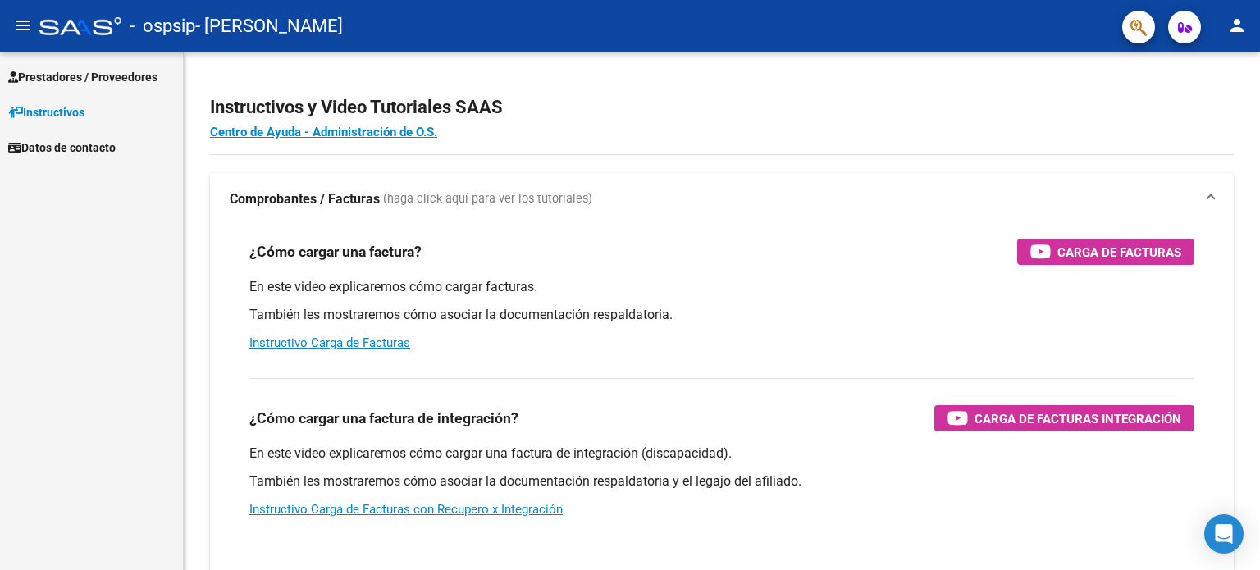
click at [43, 75] on span "Prestadores / Proveedores" at bounding box center [82, 77] width 149 height 18
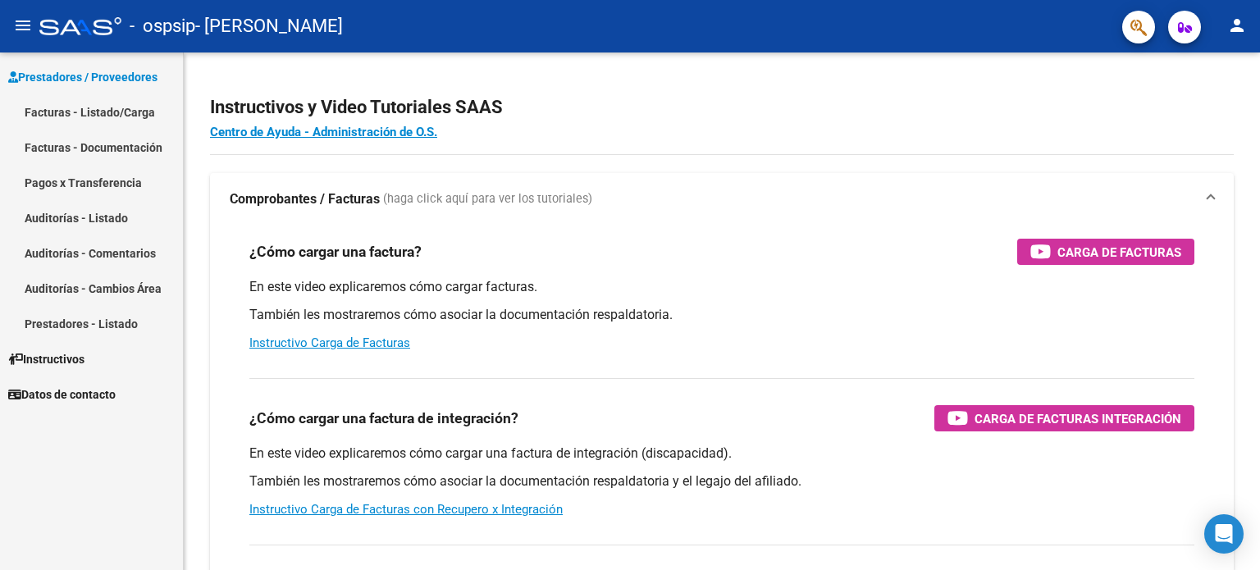
click at [68, 105] on link "Facturas - Listado/Carga" at bounding box center [91, 111] width 183 height 35
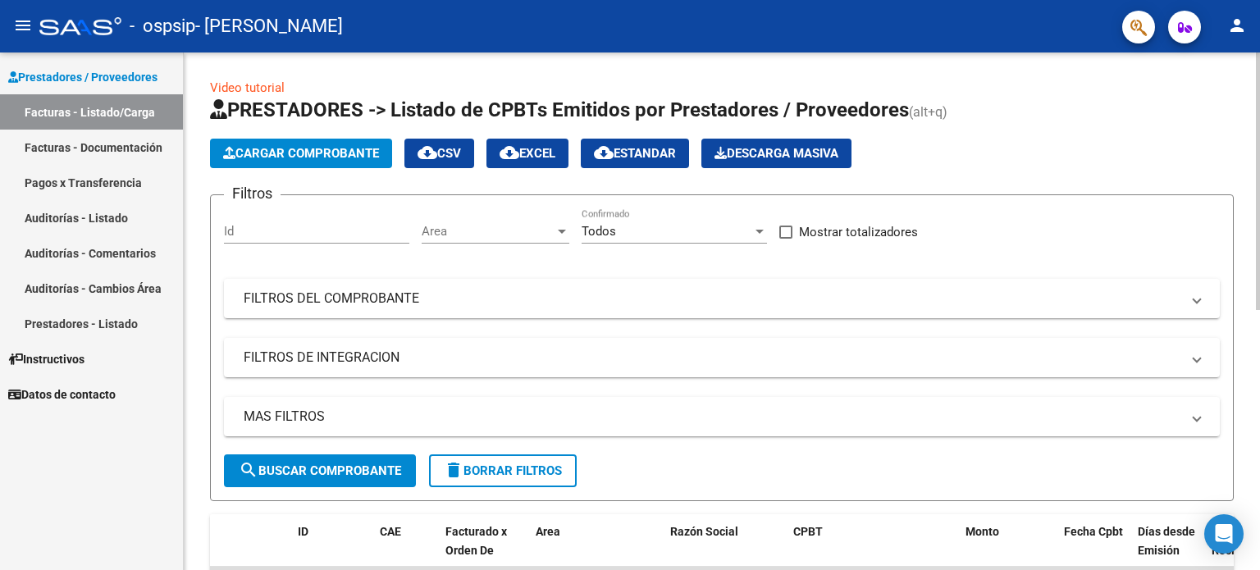
scroll to position [523, 0]
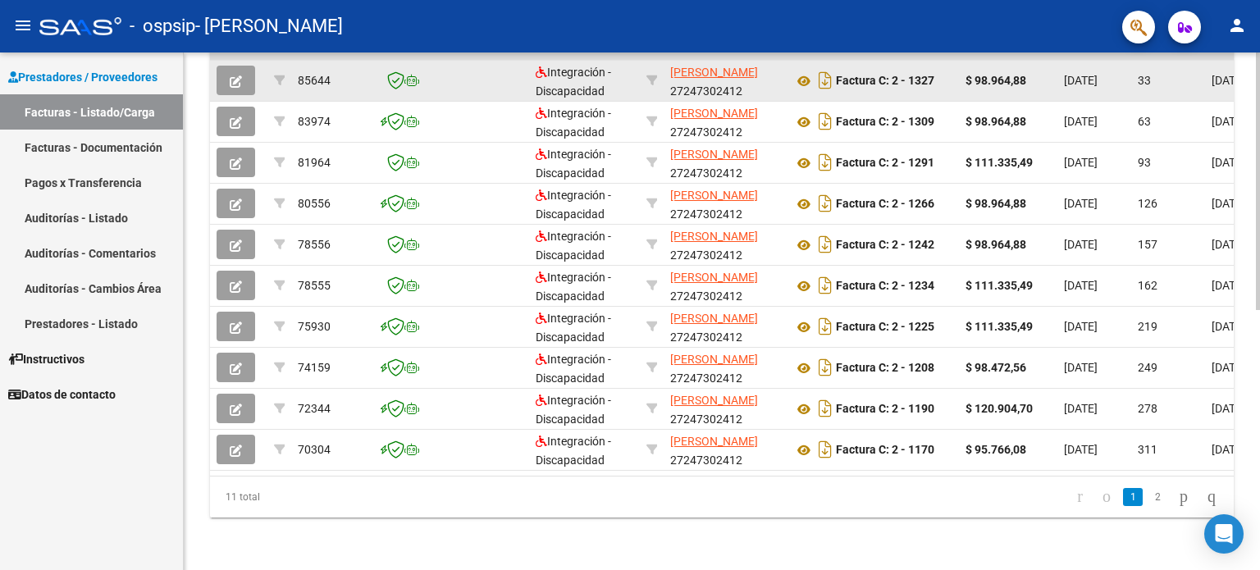
click at [223, 66] on button "button" at bounding box center [236, 81] width 39 height 30
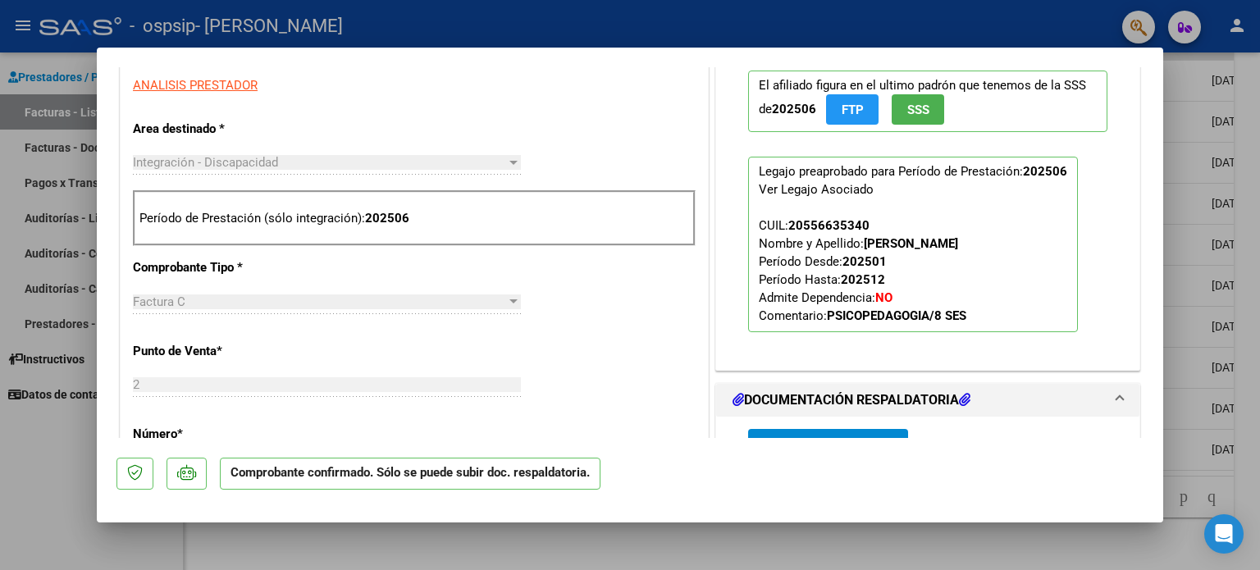
scroll to position [687, 0]
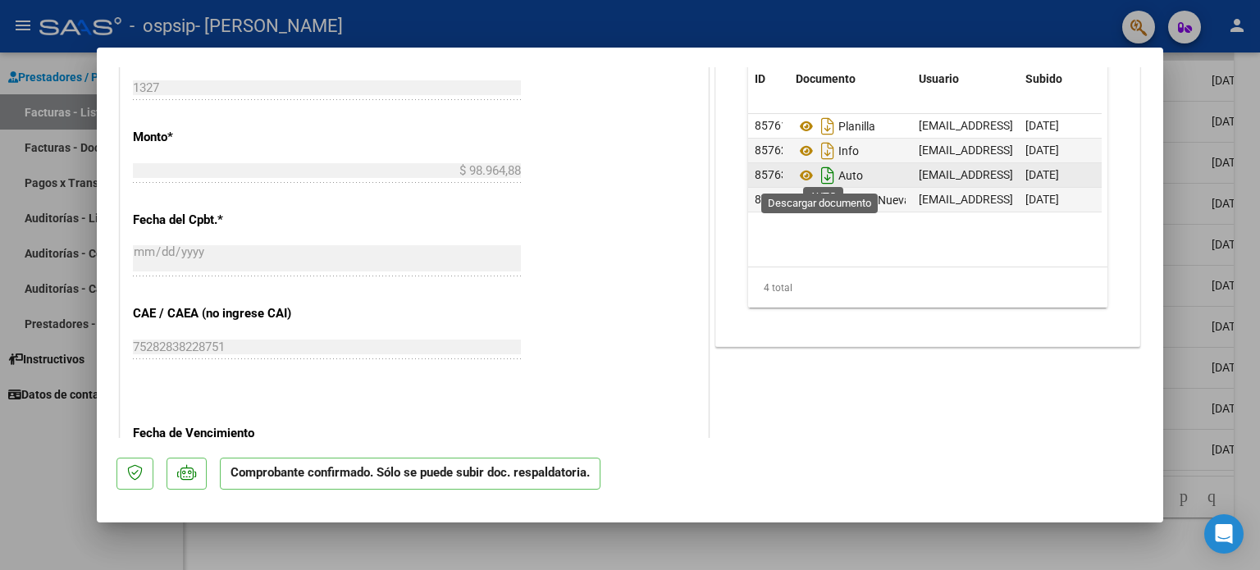
click at [823, 174] on icon "Descargar documento" at bounding box center [827, 175] width 21 height 26
click at [16, 445] on div at bounding box center [630, 285] width 1260 height 570
type input "$ 0,00"
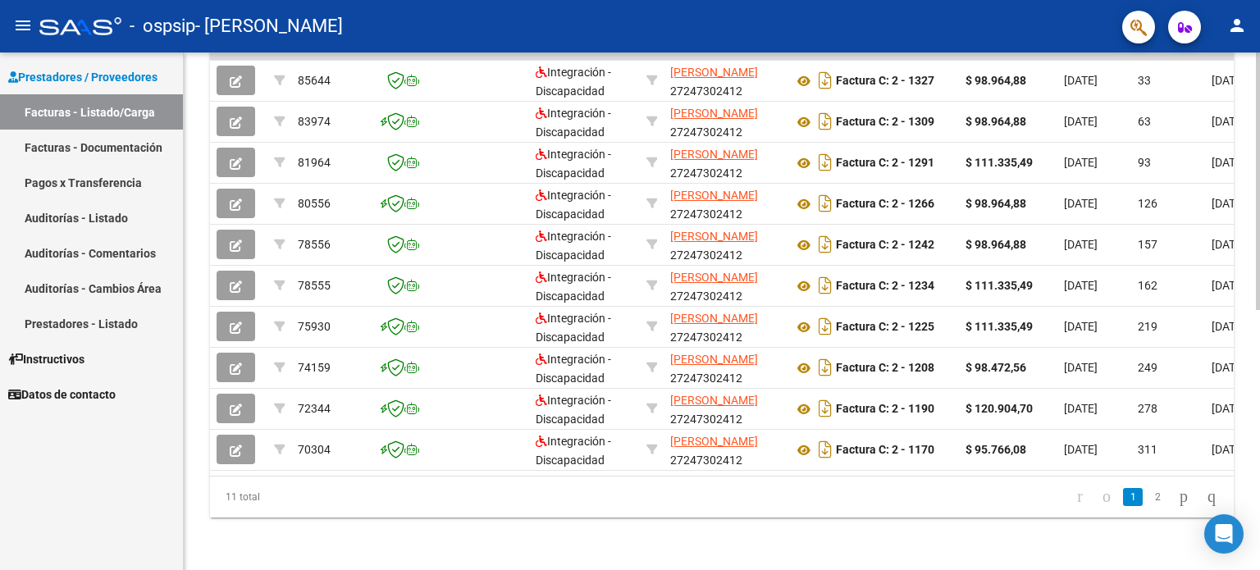
scroll to position [0, 0]
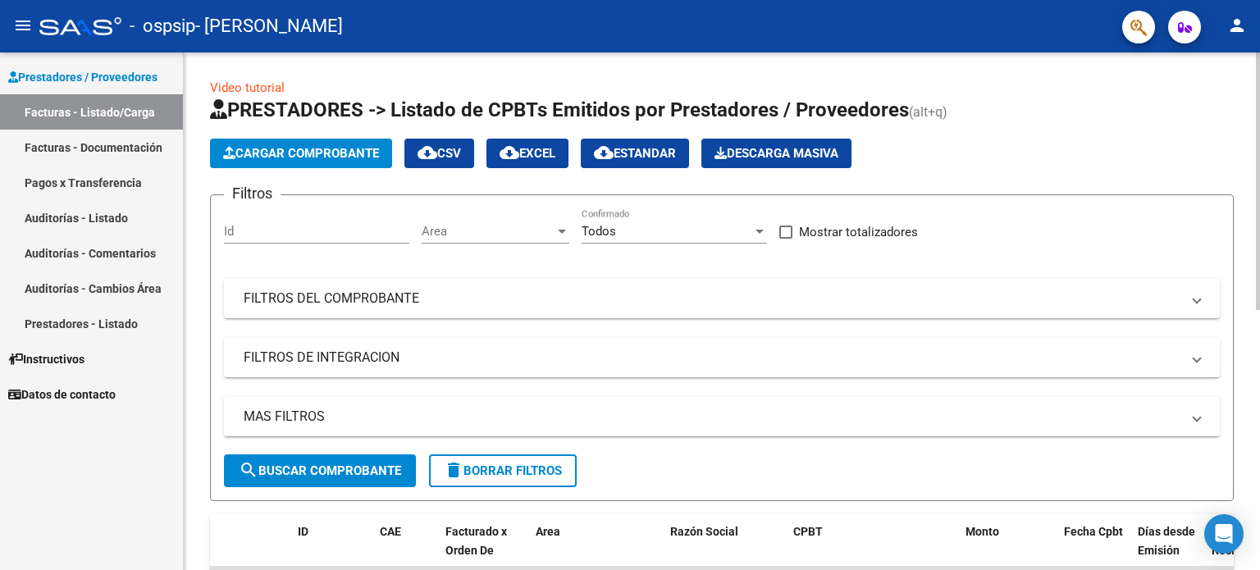
click at [272, 172] on app-list-header "PRESTADORES -> Listado de CPBTs Emitidos por Prestadores / Proveedores (alt+q) …" at bounding box center [722, 299] width 1024 height 404
click at [272, 153] on span "Cargar Comprobante" at bounding box center [301, 153] width 156 height 15
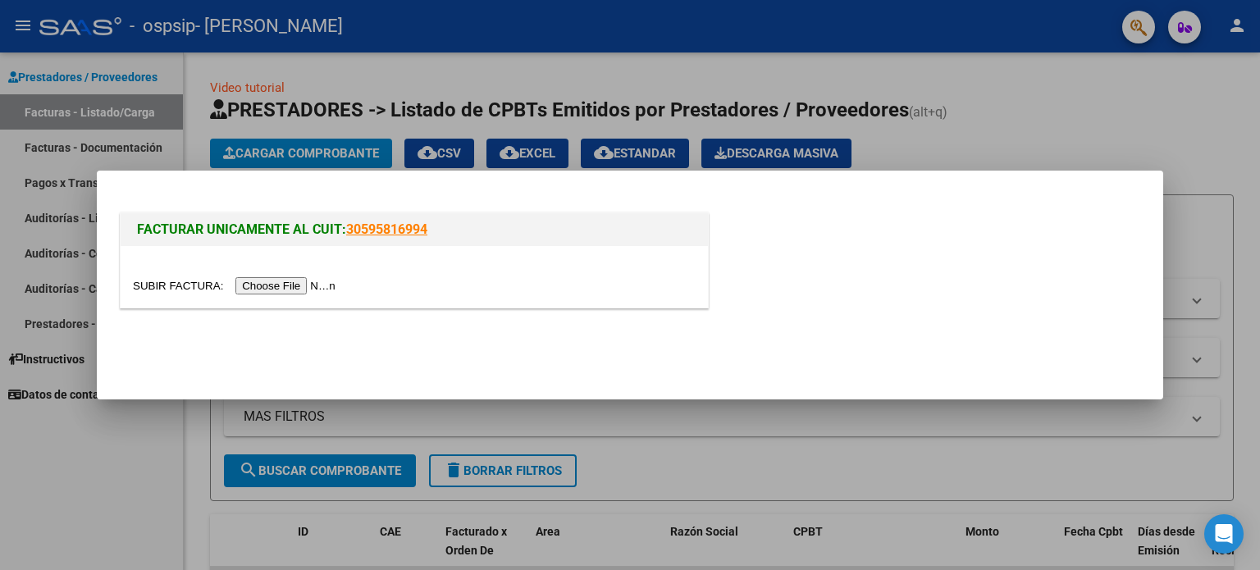
click at [306, 301] on div at bounding box center [414, 277] width 587 height 62
click at [306, 291] on input "file" at bounding box center [237, 285] width 208 height 17
